Goal: Find specific page/section

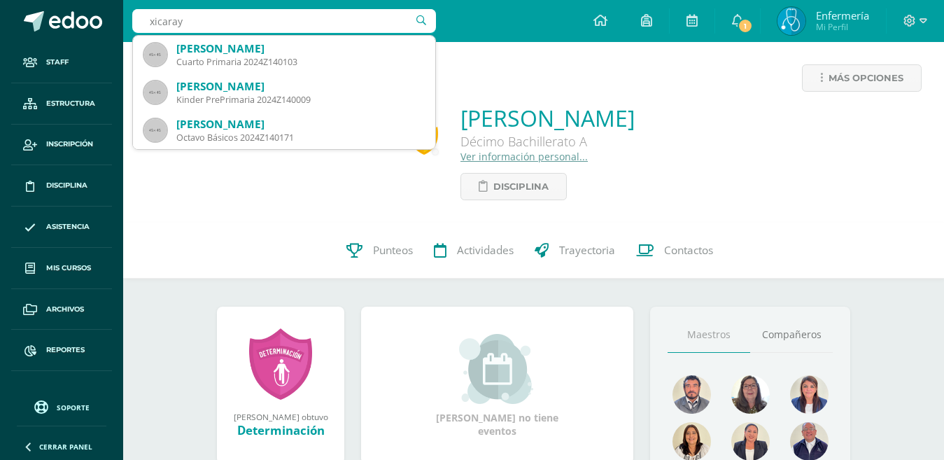
click at [312, 33] on div "xicaray xicaray Mario David Xicará Barrios Cuarto Primaria 2024Z140103 Alisson …" at bounding box center [284, 21] width 304 height 42
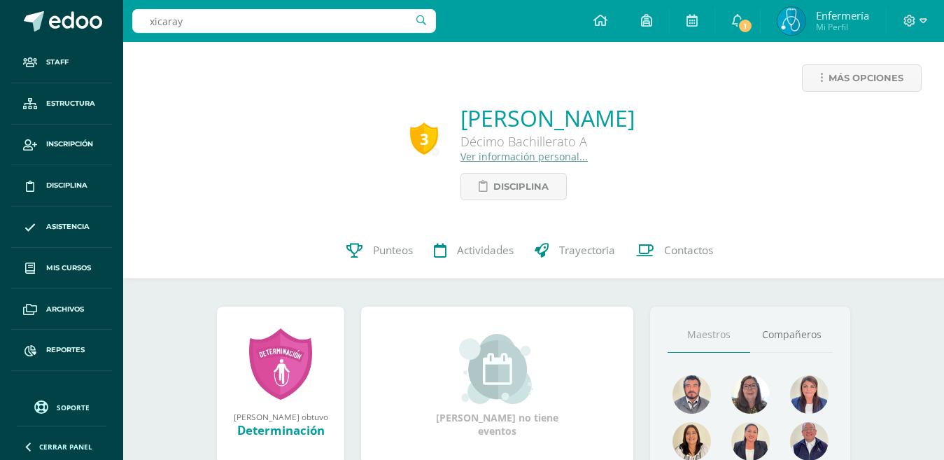
click at [251, 18] on input "xicaray" at bounding box center [284, 21] width 304 height 24
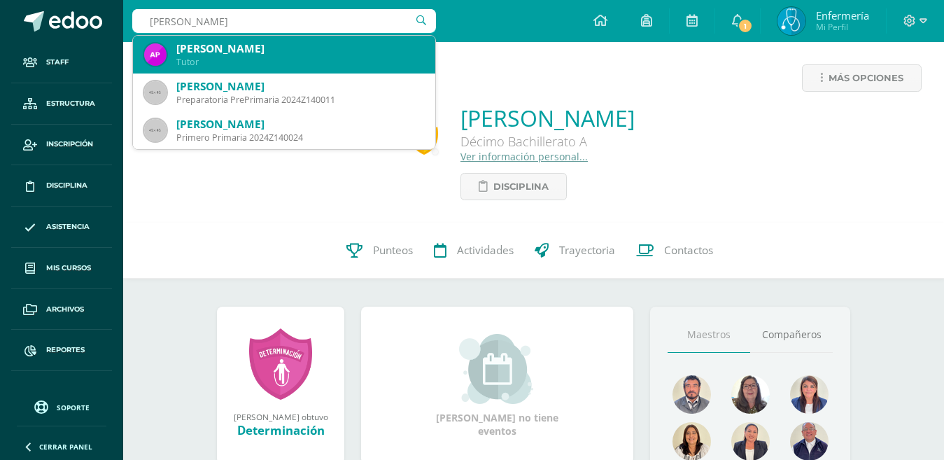
type input "Gabriel lucero"
click at [311, 40] on div "Alan Gabriel Lucero Pérez Quinto Primaria 2024Z140108" at bounding box center [284, 55] width 280 height 38
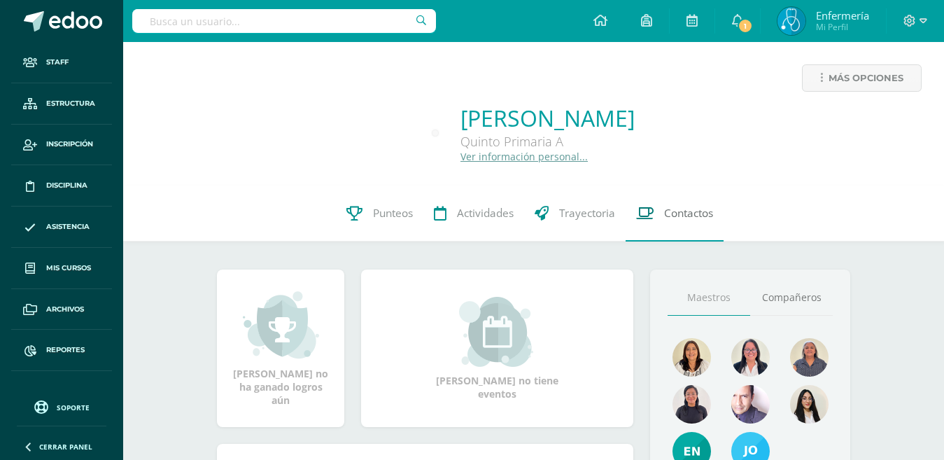
click at [673, 217] on span "Contactos" at bounding box center [688, 213] width 49 height 15
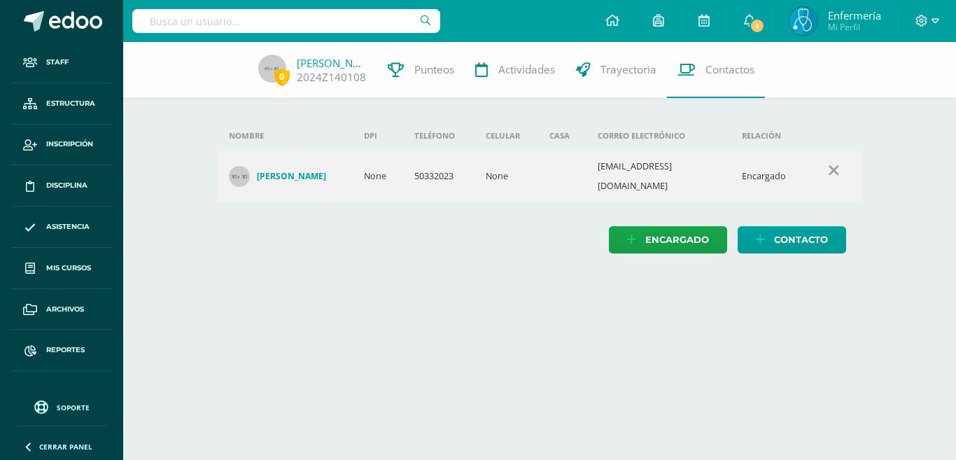
click at [374, 281] on html "Staff Estructura Inscripción Disciplina Asistencia Mis cursos Archivos Reportes…" at bounding box center [478, 140] width 956 height 281
click at [335, 65] on link "[PERSON_NAME]" at bounding box center [332, 63] width 70 height 14
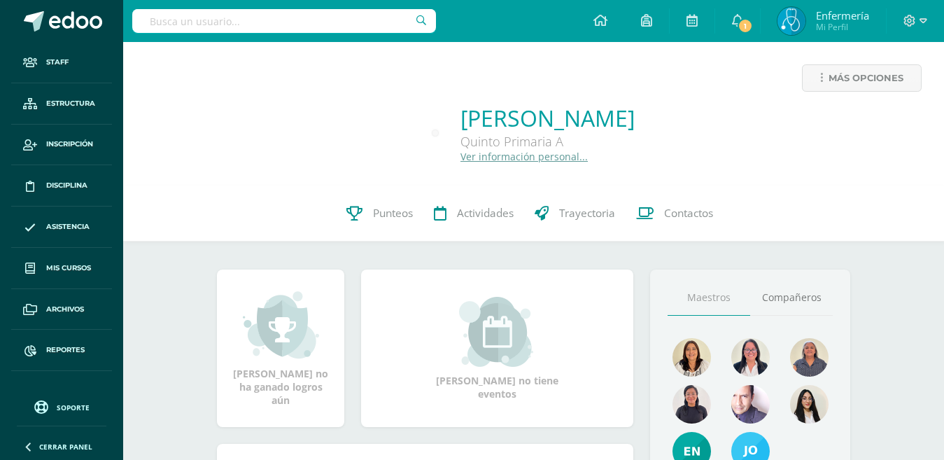
click at [247, 20] on input "text" at bounding box center [284, 21] width 304 height 24
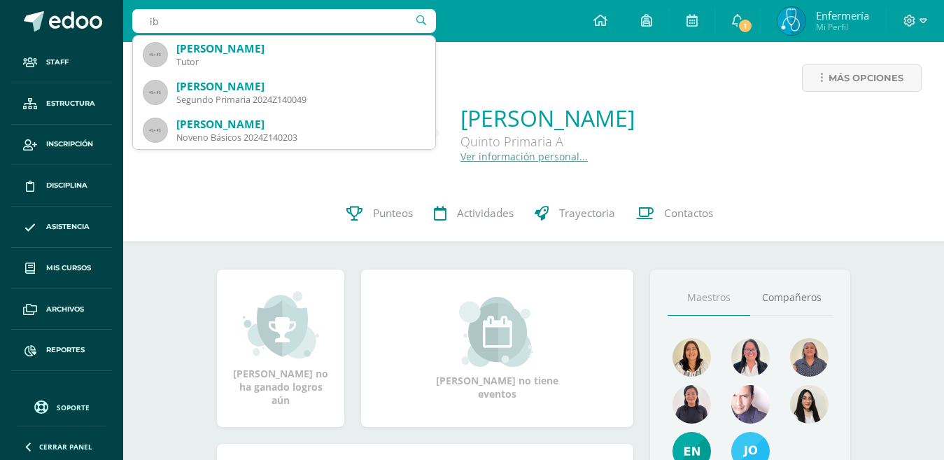
type input "i"
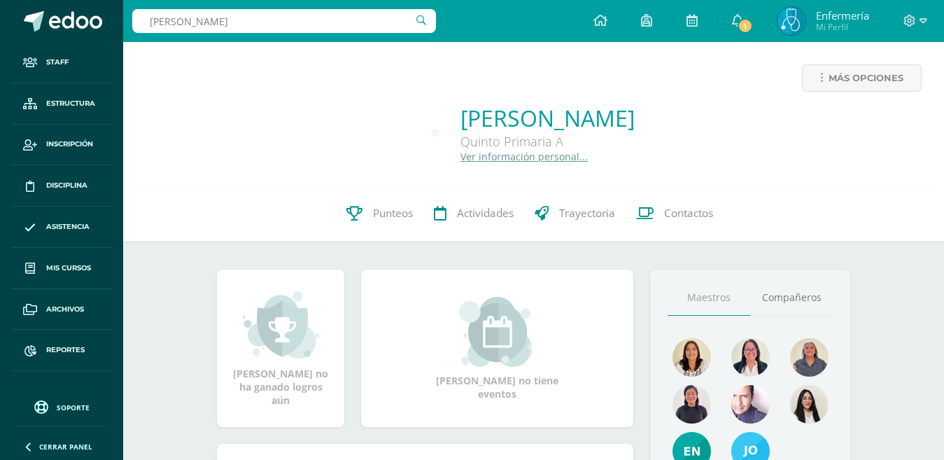
type input "Camila"
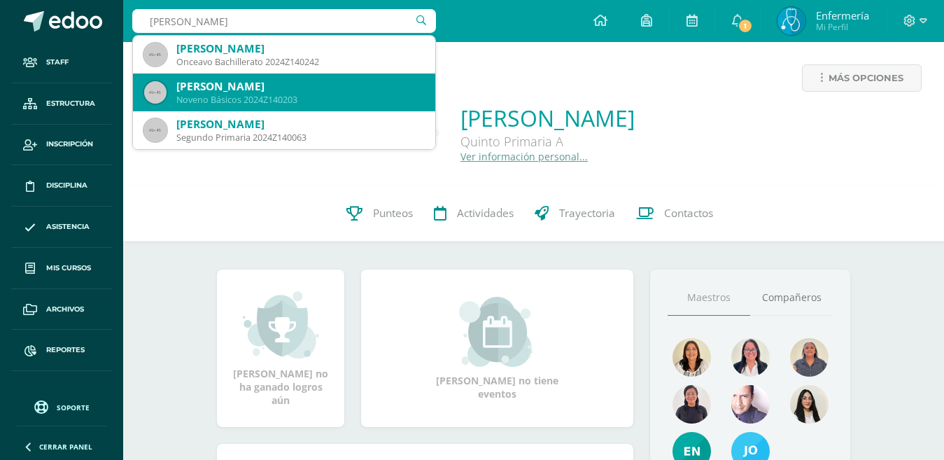
click at [234, 90] on div "[PERSON_NAME]" at bounding box center [300, 86] width 248 height 15
